Goal: Information Seeking & Learning: Learn about a topic

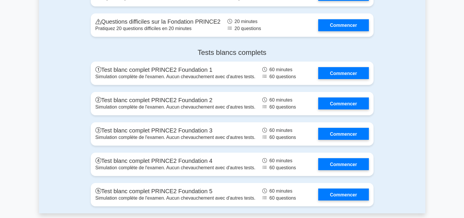
scroll to position [1101, 0]
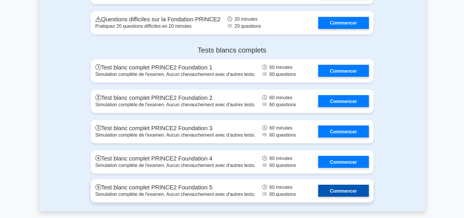
click at [350, 185] on link "Commencer" at bounding box center [343, 191] width 50 height 12
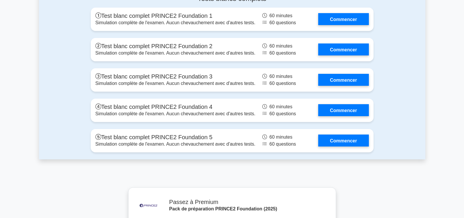
scroll to position [1155, 0]
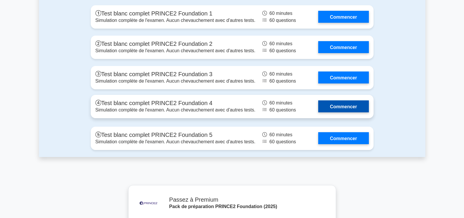
click at [344, 101] on link "Commencer" at bounding box center [343, 107] width 50 height 12
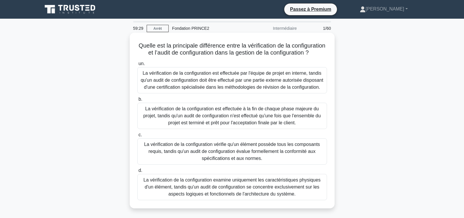
click at [269, 90] on font "La vérification de la configuration est effectuée par l'équipe de projet en int…" at bounding box center [232, 80] width 183 height 19
click at [137, 66] on input "un. La vérification de la configuration est effectuée par l'équipe de projet en…" at bounding box center [137, 64] width 0 height 4
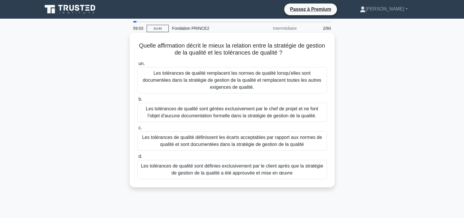
click at [272, 140] on font "Les tolérances de qualité définissent les écarts acceptables par rapport aux no…" at bounding box center [232, 141] width 180 height 12
click at [137, 130] on input "c. Les tolérances de qualité définissent les écarts acceptables par rapport aux…" at bounding box center [137, 128] width 0 height 4
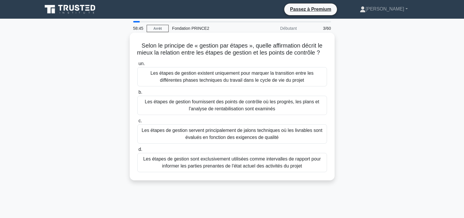
click at [291, 113] on font "Les étapes de gestion fournissent des points de contrôle où les progrès, les pl…" at bounding box center [232, 106] width 184 height 14
click at [137, 94] on input "b. Les étapes de gestion fournissent des points de contrôle où les progrès, les…" at bounding box center [137, 93] width 0 height 4
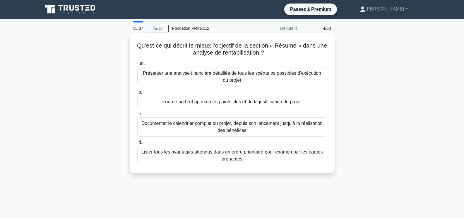
click at [267, 102] on font "Fournir un bref aperçu des points clés et de la justification du projet" at bounding box center [231, 101] width 139 height 5
click at [137, 94] on input "b. Fournir un bref aperçu des points clés et de la justification du projet" at bounding box center [137, 93] width 0 height 4
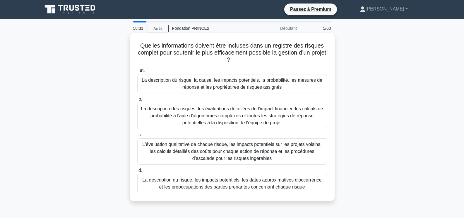
click at [257, 113] on font "La description des risques, les évaluations détaillées de l'impact financier, l…" at bounding box center [232, 115] width 182 height 19
click at [137, 101] on input "b. La description des risques, les évaluations détaillées de l'impact financier…" at bounding box center [137, 100] width 0 height 4
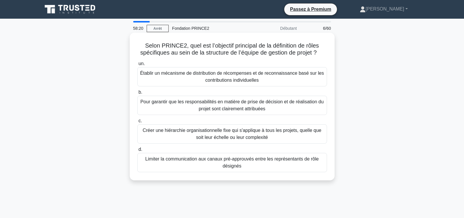
click at [248, 109] on font "Pour garantir que les responsabilités en matière de prise de décision et de réa…" at bounding box center [231, 105] width 183 height 12
click at [137, 94] on input "b. Pour garantir que les responsabilités en matière de prise de décision et de …" at bounding box center [137, 93] width 0 height 4
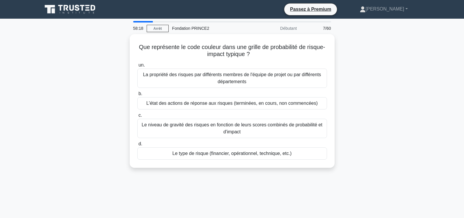
click at [248, 109] on div "un. La propriété des risques par différents membres de l'équipe de projet ou pa…" at bounding box center [232, 111] width 197 height 101
click at [165, 29] on link "Arrêt" at bounding box center [158, 28] width 22 height 7
